Goal: Task Accomplishment & Management: Complete application form

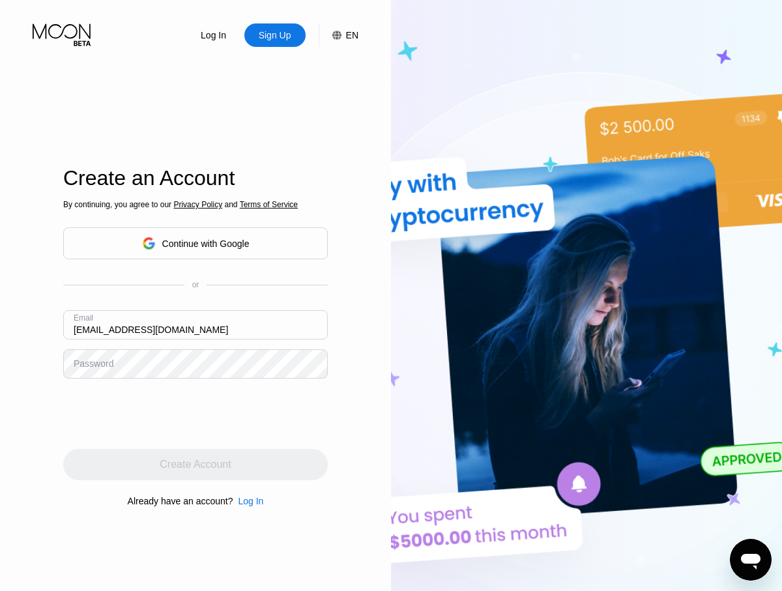
type input "[EMAIL_ADDRESS][DOMAIN_NAME]"
click at [195, 464] on div "Create Account" at bounding box center [195, 464] width 71 height 13
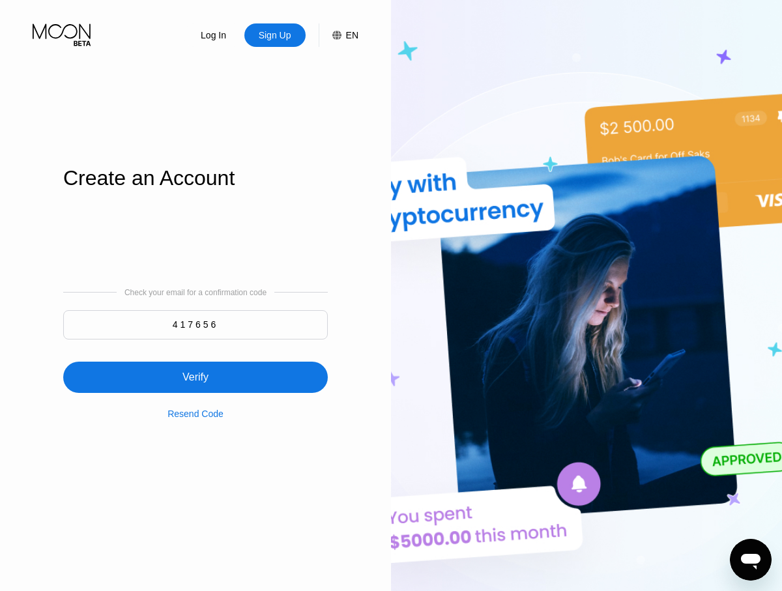
type input "417656"
click at [195, 369] on div "Verify" at bounding box center [195, 376] width 264 height 31
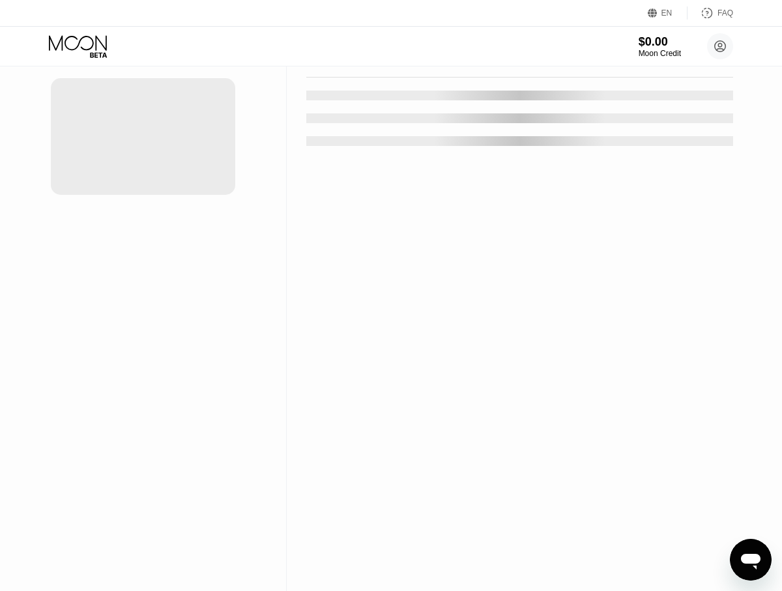
click at [197, 32] on div "New Card" at bounding box center [203, 26] width 40 height 11
